Goal: Task Accomplishment & Management: Manage account settings

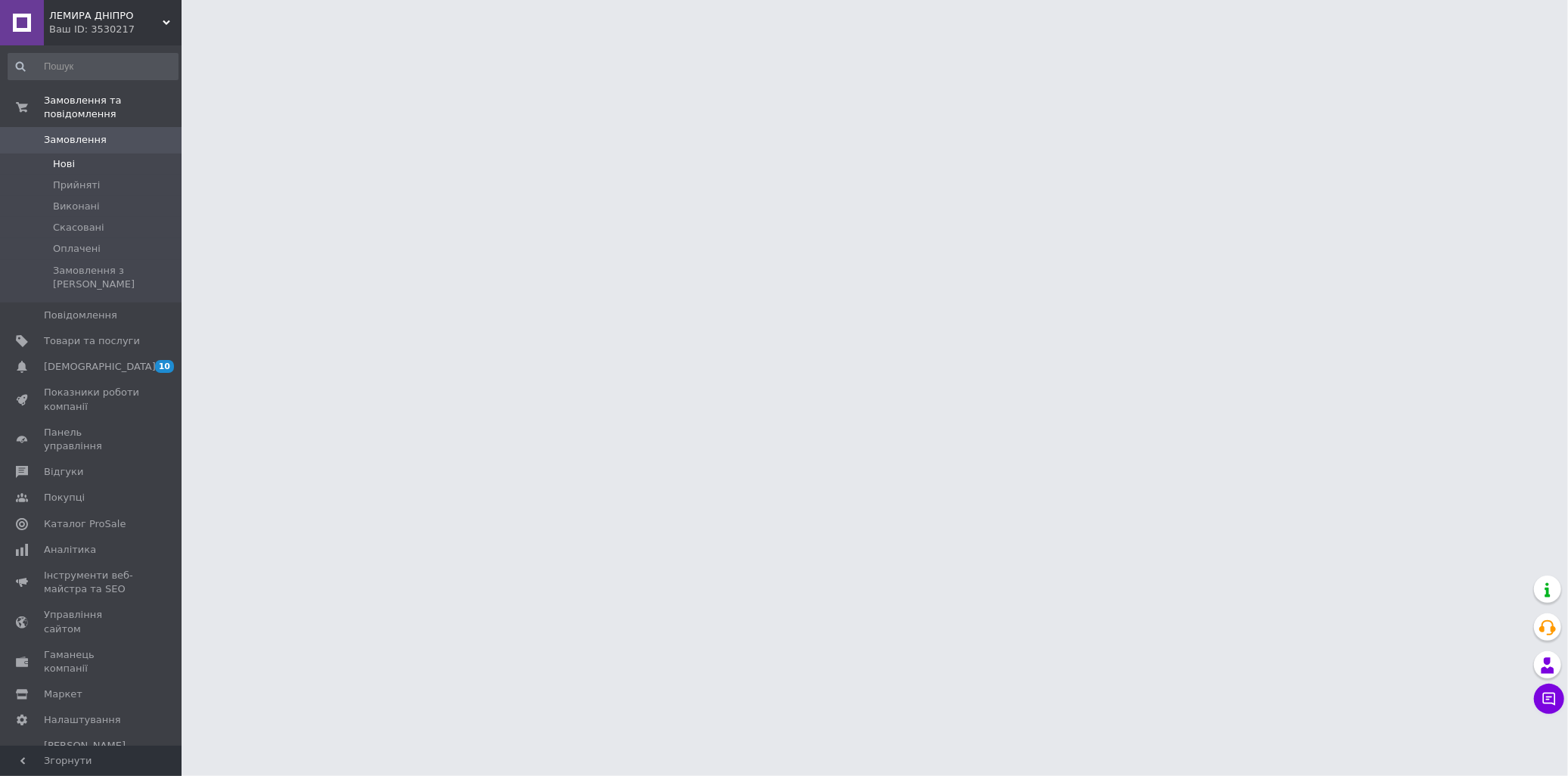
click at [66, 157] on span "Нові" at bounding box center [64, 164] width 22 height 13
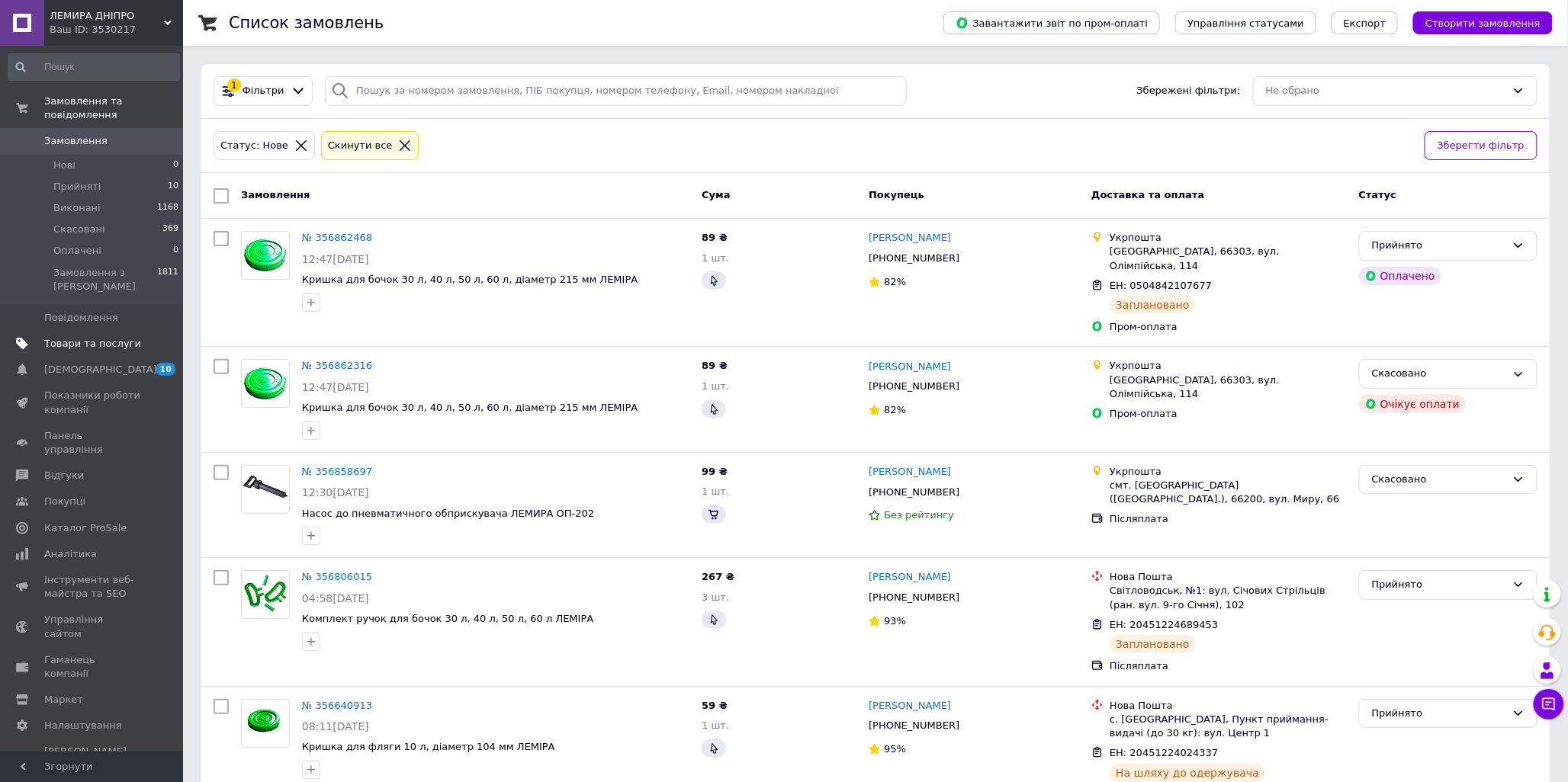
click at [84, 337] on span "Товари та послуги" at bounding box center [92, 344] width 97 height 14
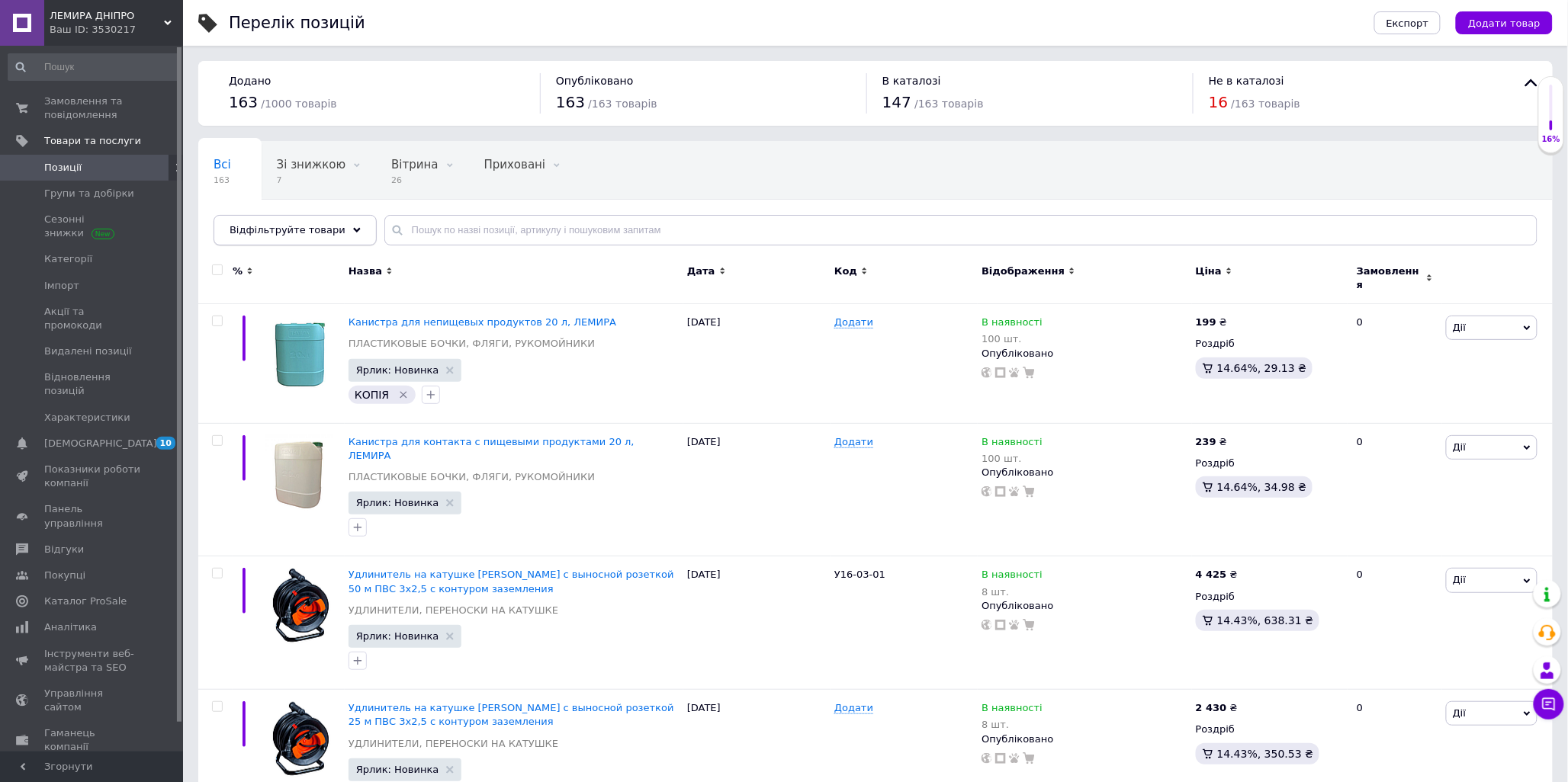
click at [313, 226] on span "Відфільтруйте товари" at bounding box center [287, 230] width 116 height 11
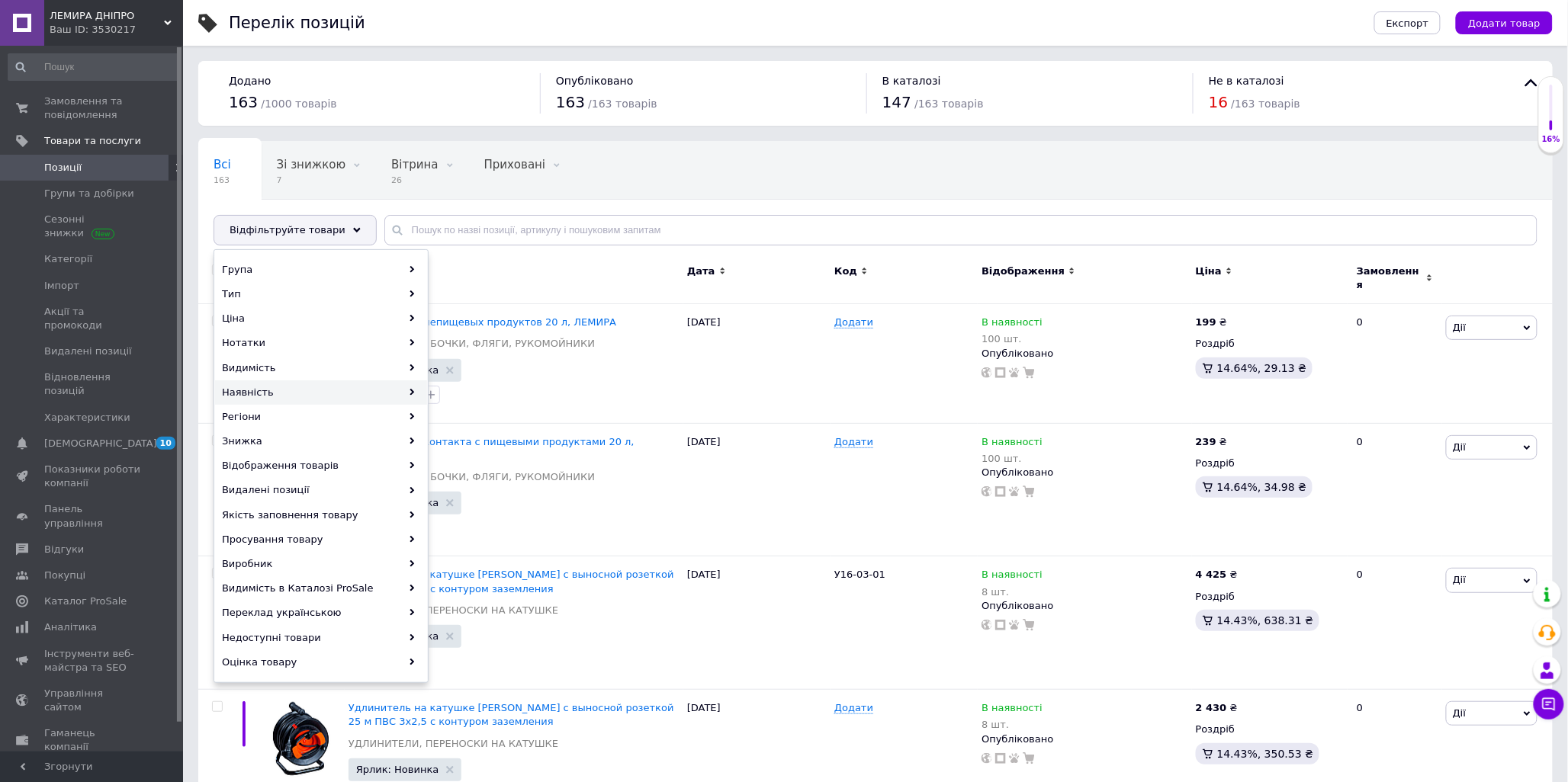
click at [320, 393] on div "Наявність" at bounding box center [321, 392] width 212 height 25
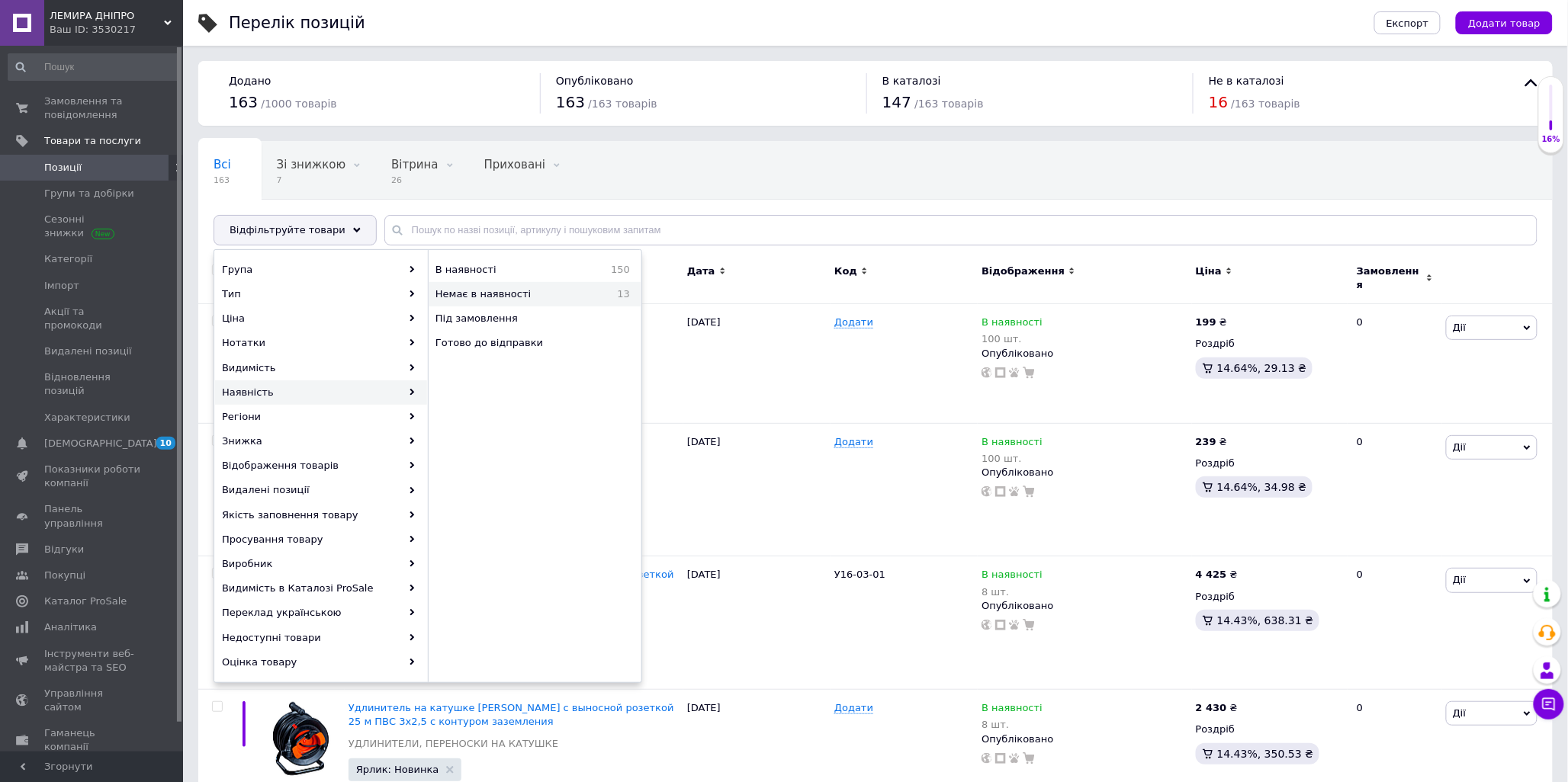
click at [531, 291] on span "Немає в наявності" at bounding box center [515, 294] width 160 height 14
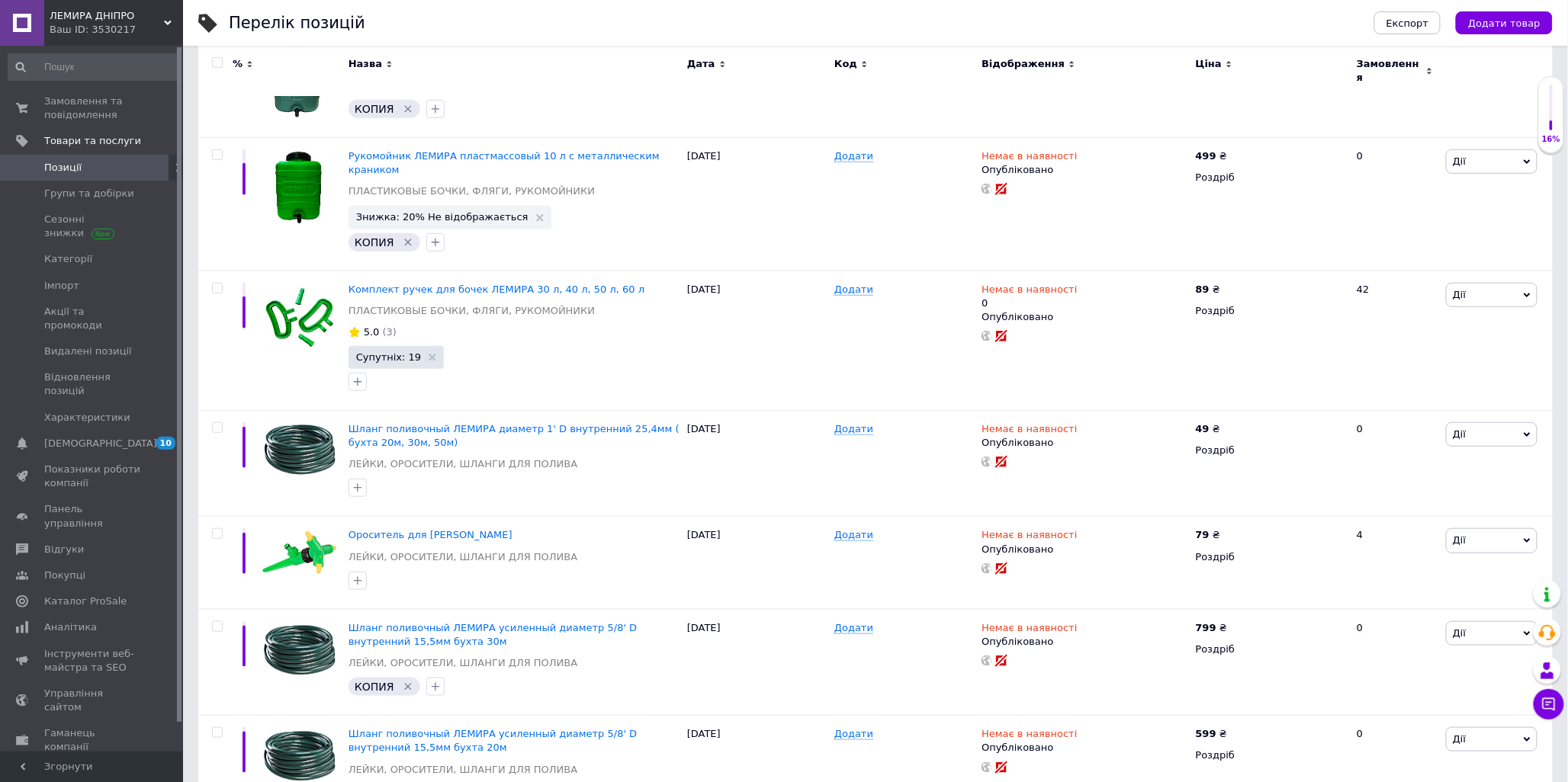
scroll to position [303, 0]
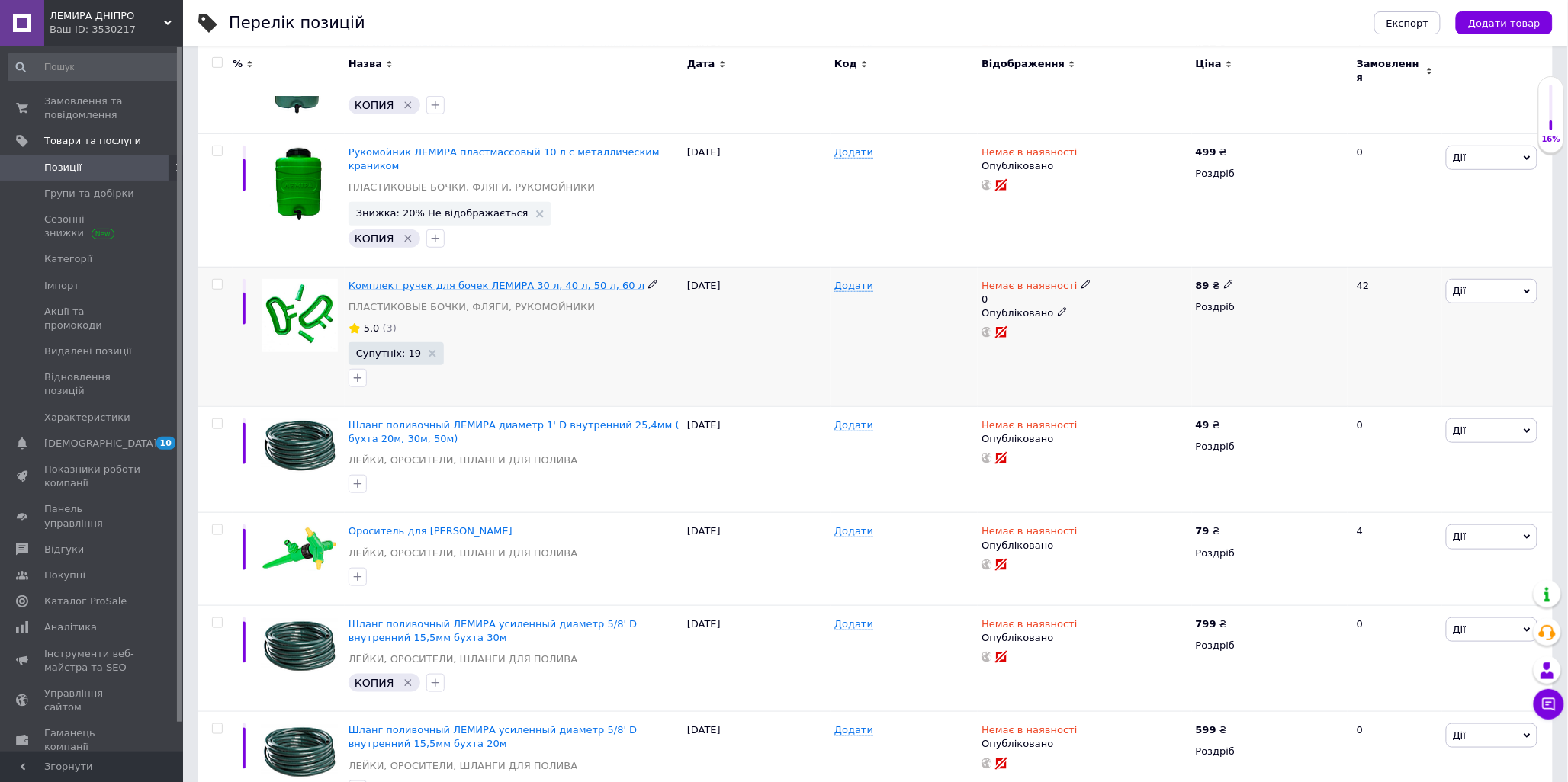
click at [473, 280] on span "Комплект ручек для бочек ЛЕМИРА 30 л, 40 л, 50 л, 60 л" at bounding box center [496, 285] width 296 height 11
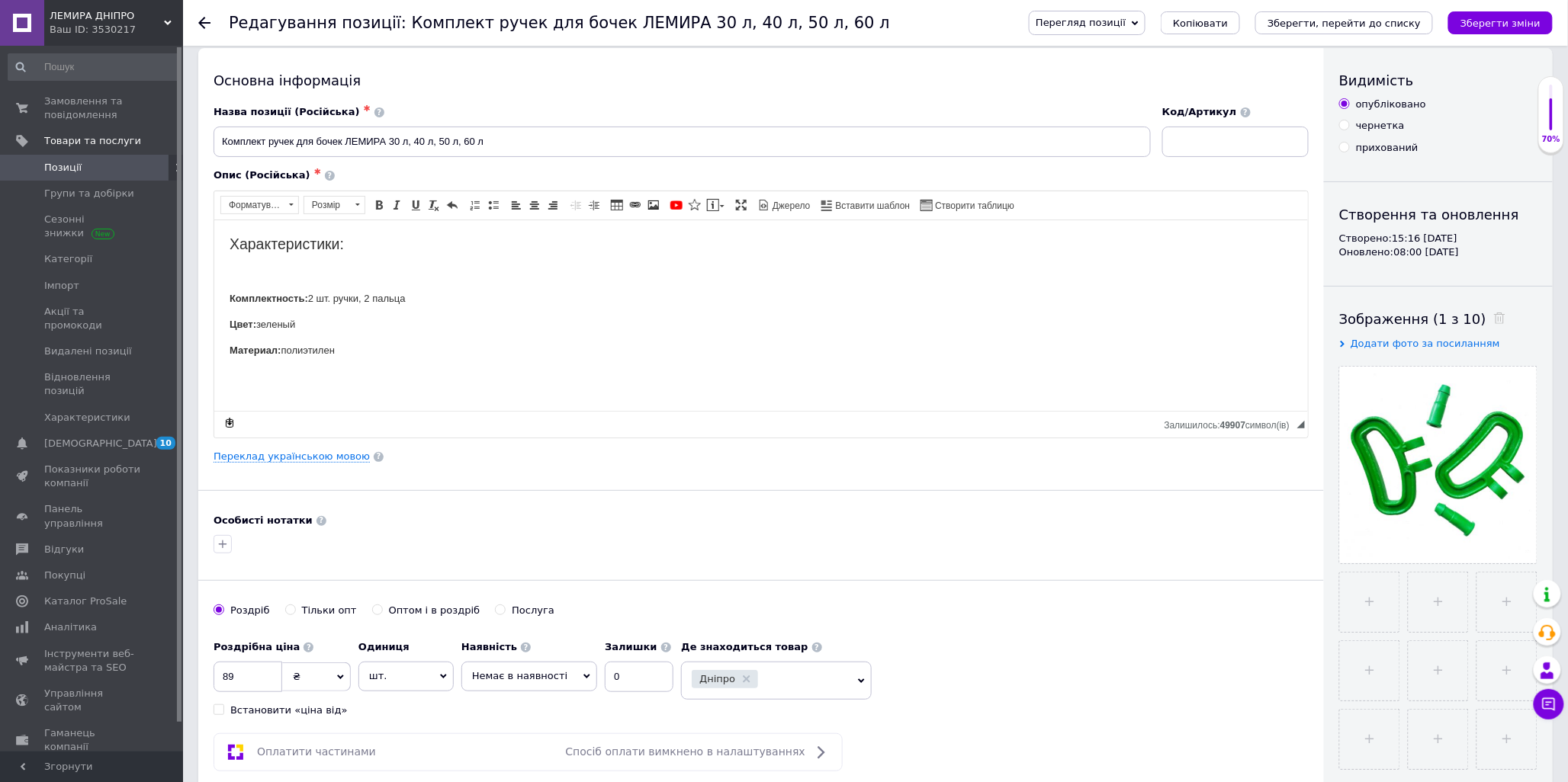
scroll to position [169, 0]
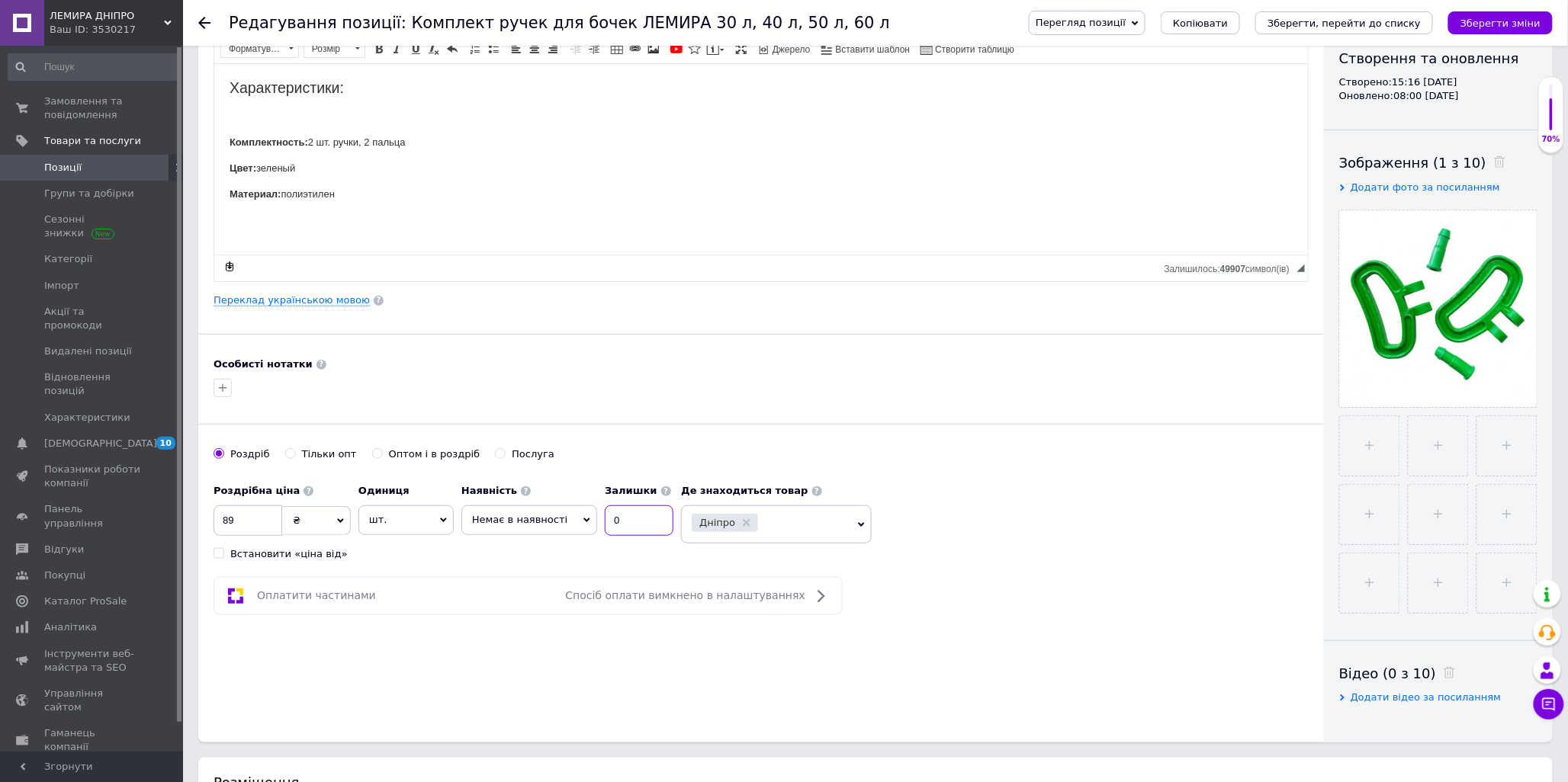
click at [620, 519] on input "0" at bounding box center [639, 521] width 69 height 31
type input "100"
drag, startPoint x: 529, startPoint y: 520, endPoint x: 536, endPoint y: 529, distance: 11.4
click at [529, 521] on span "Немає в наявності" at bounding box center [520, 519] width 95 height 11
drag, startPoint x: 529, startPoint y: 555, endPoint x: 656, endPoint y: 488, distance: 143.6
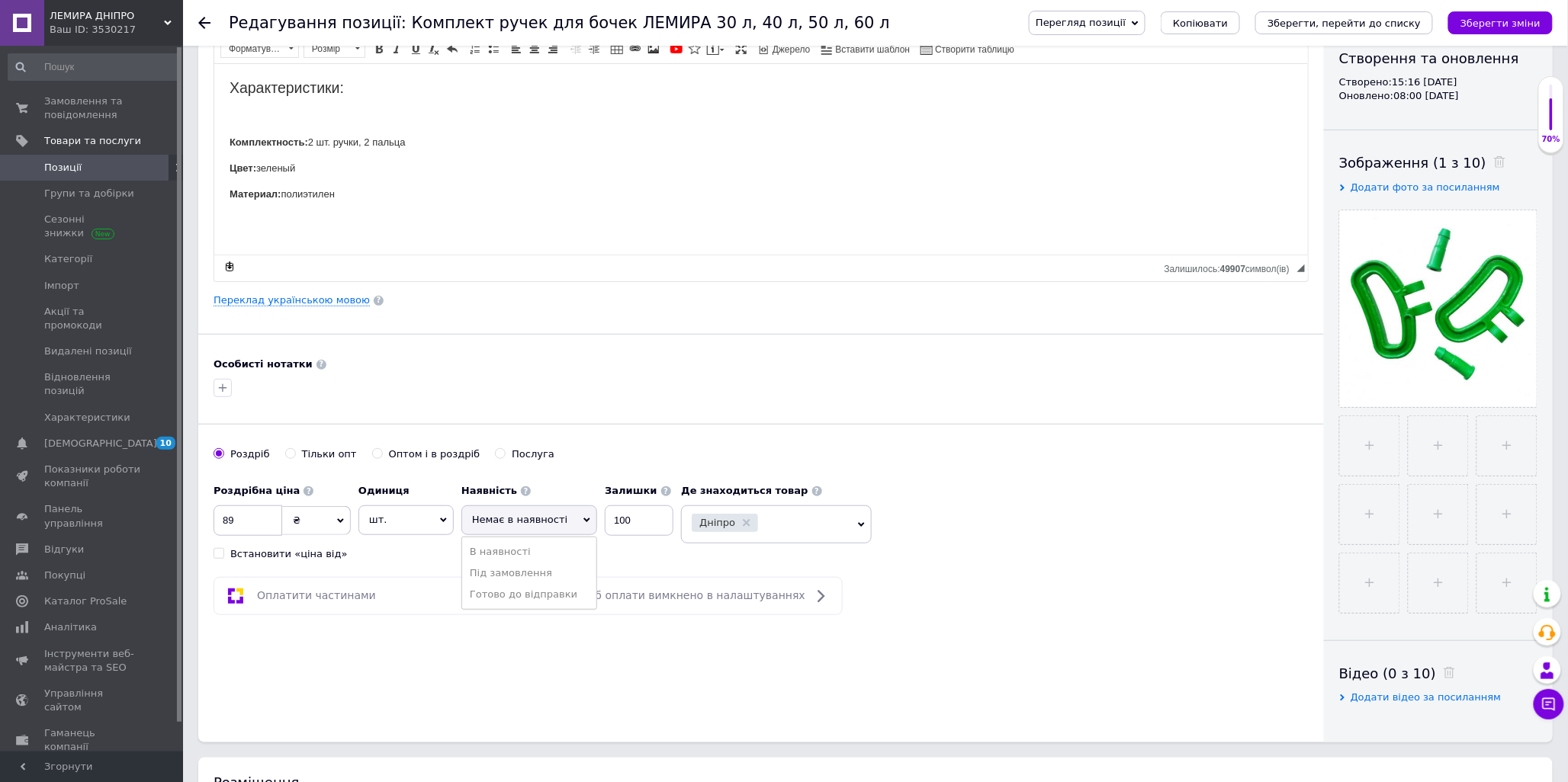
click at [529, 553] on li "В наявності" at bounding box center [529, 552] width 134 height 21
click at [1508, 21] on icon "Зберегти зміни" at bounding box center [1500, 23] width 80 height 11
click at [1390, 26] on icon "Зберегти, перейти до списку" at bounding box center [1343, 23] width 153 height 11
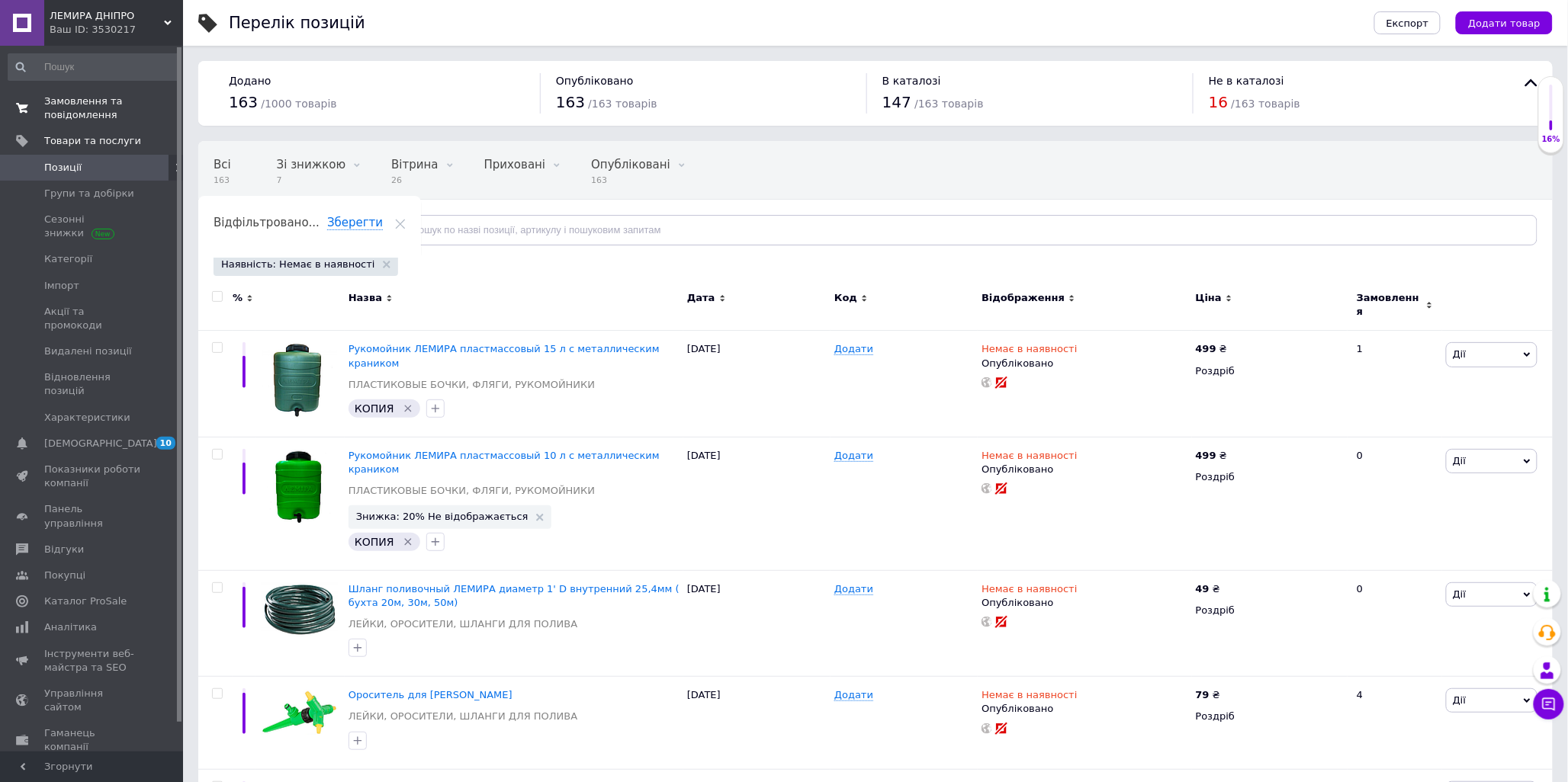
click at [82, 104] on span "Замовлення та повідомлення" at bounding box center [92, 108] width 97 height 27
